Goal: Use online tool/utility: Utilize a website feature to perform a specific function

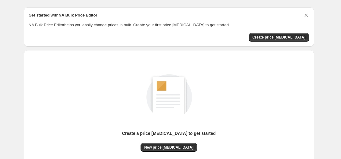
scroll to position [31, 0]
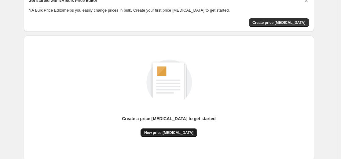
click at [172, 133] on span "New price [MEDICAL_DATA]" at bounding box center [168, 132] width 49 height 5
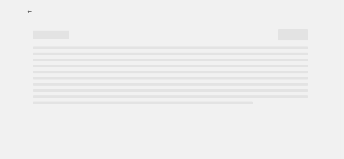
select select "percentage"
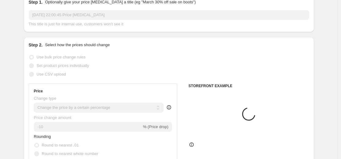
scroll to position [92, 0]
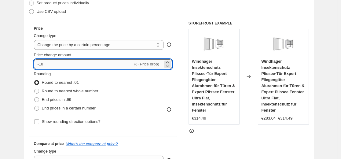
click at [69, 66] on input "-10" at bounding box center [83, 64] width 99 height 10
type input "-1"
type input "-35"
click at [137, 12] on div "Use CSV upload" at bounding box center [169, 11] width 280 height 9
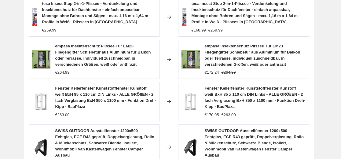
scroll to position [517, 0]
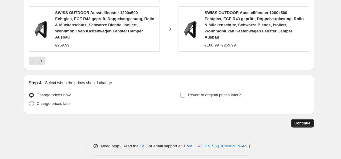
click at [302, 121] on span "Continue" at bounding box center [303, 123] width 16 height 5
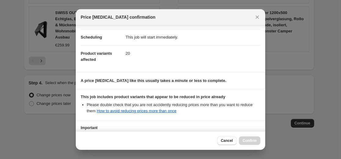
scroll to position [98, 0]
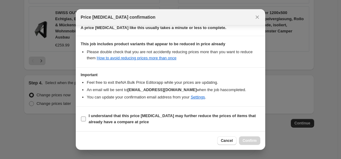
click at [200, 115] on b "I understand that this price [MEDICAL_DATA] may further reduce the prices of it…" at bounding box center [172, 118] width 167 height 11
click at [86, 116] on input "I understand that this price [MEDICAL_DATA] may further reduce the prices of it…" at bounding box center [83, 118] width 5 height 5
checkbox input "true"
click at [248, 137] on button "Confirm" at bounding box center [249, 140] width 21 height 9
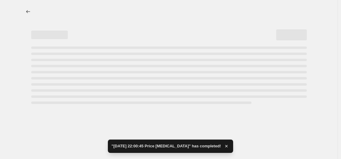
select select "percentage"
